Goal: Find specific page/section: Find specific page/section

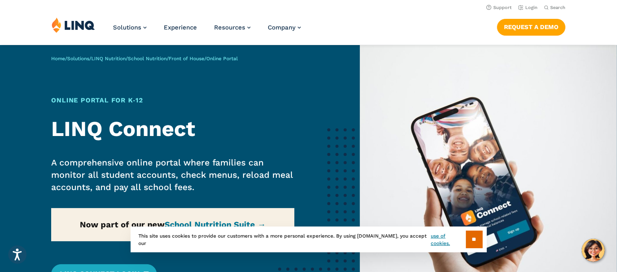
click at [377, 82] on img at bounding box center [488, 193] width 257 height 296
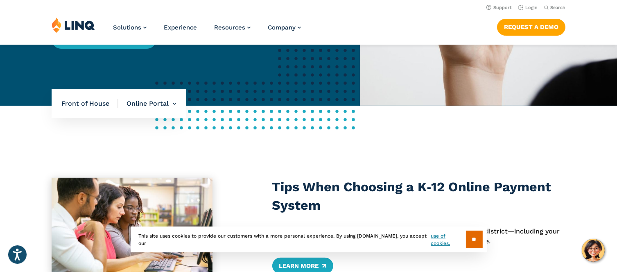
scroll to position [231, 0]
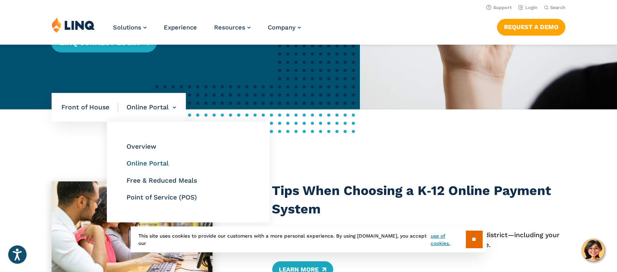
click at [145, 165] on link "Online Portal" at bounding box center [148, 163] width 42 height 8
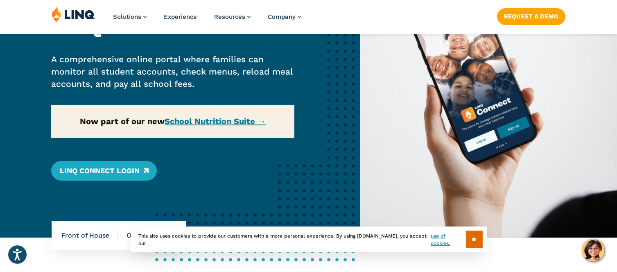
scroll to position [106, 0]
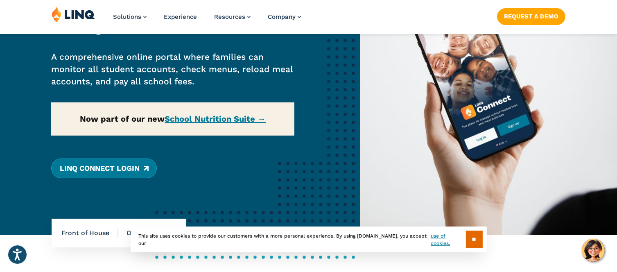
click at [137, 168] on link "LINQ Connect Login" at bounding box center [103, 169] width 105 height 20
